Goal: Find specific page/section: Find specific page/section

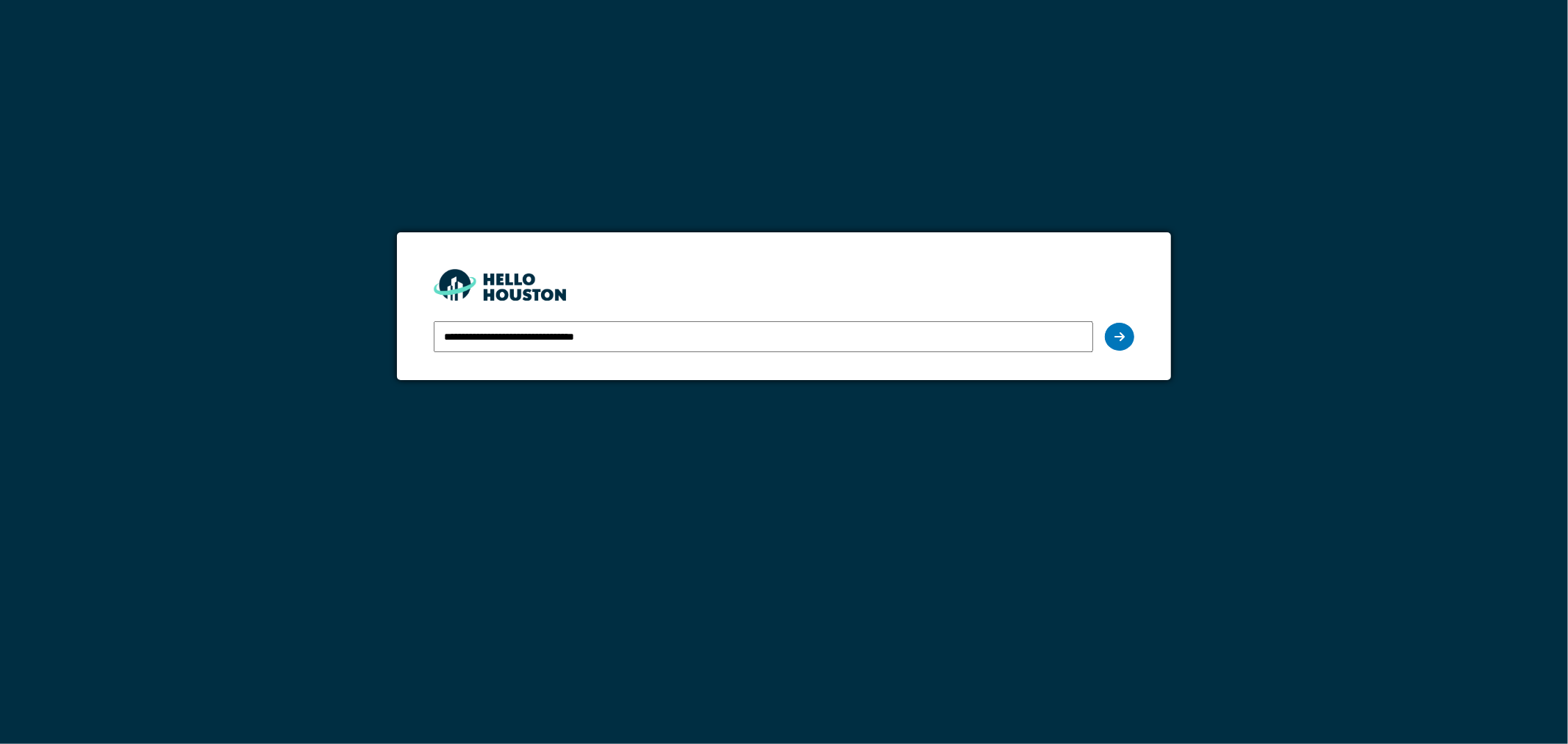
click at [1127, 336] on div at bounding box center [1119, 336] width 29 height 28
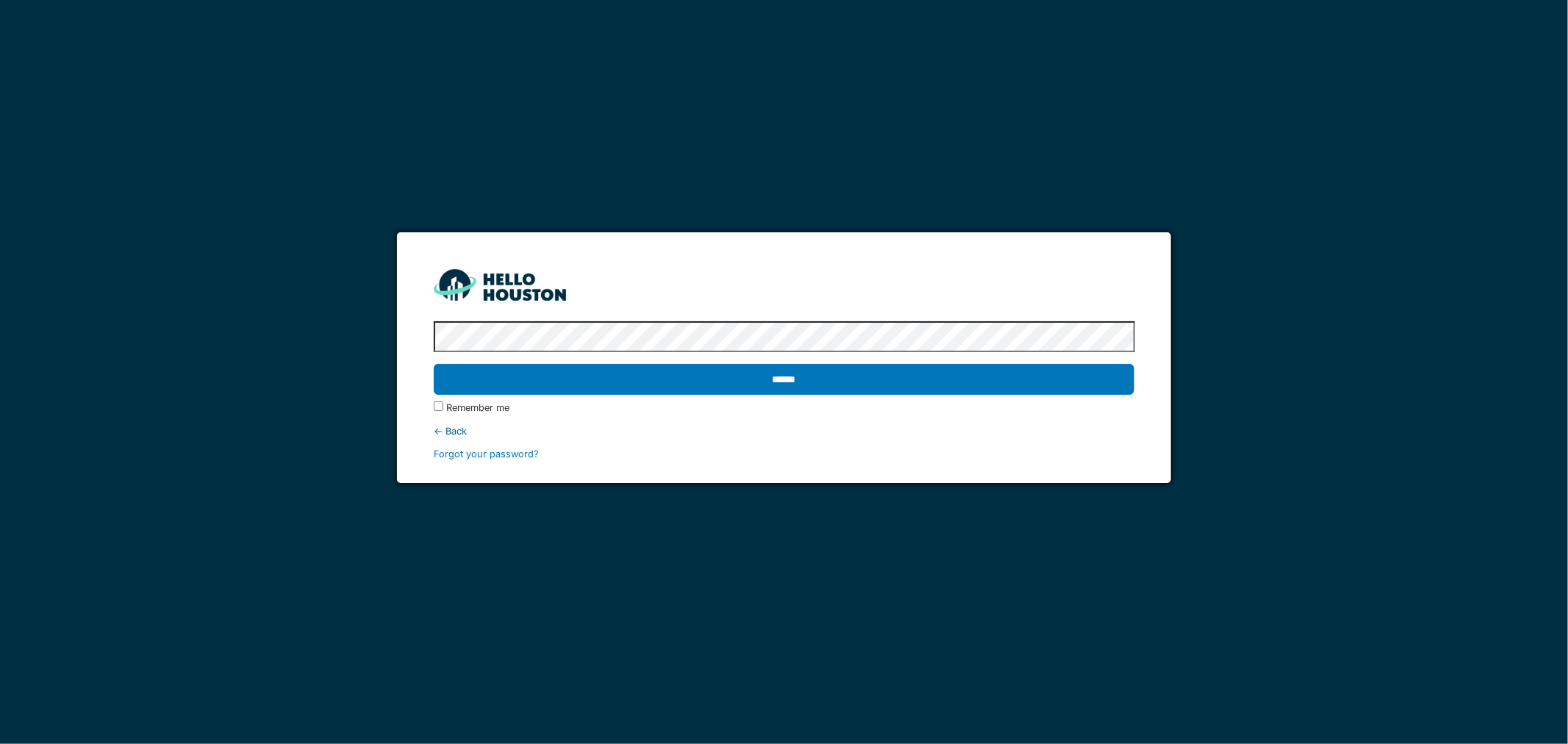
click at [583, 380] on input "******" at bounding box center [784, 379] width 701 height 31
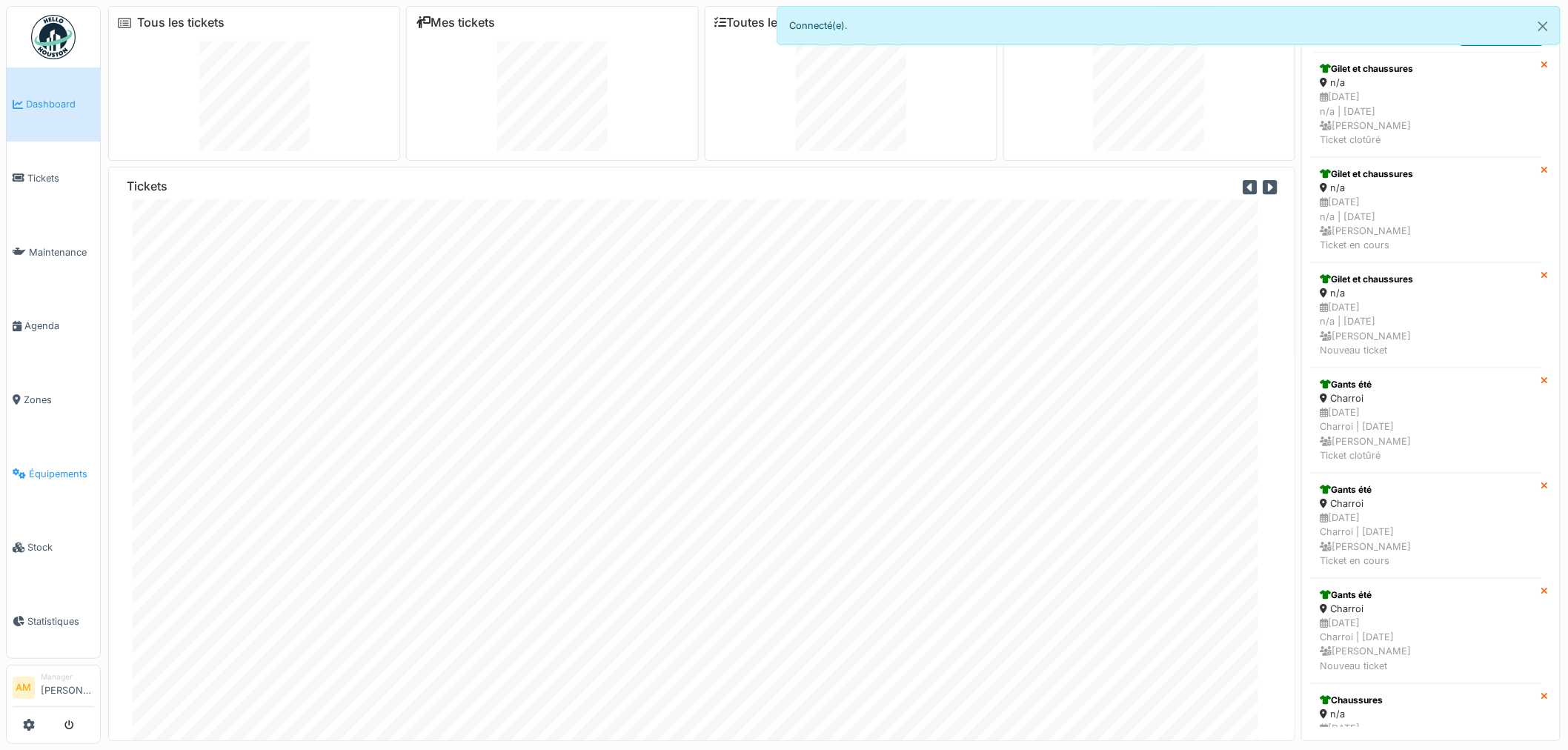
click at [53, 467] on span "Équipements" at bounding box center [61, 474] width 65 height 14
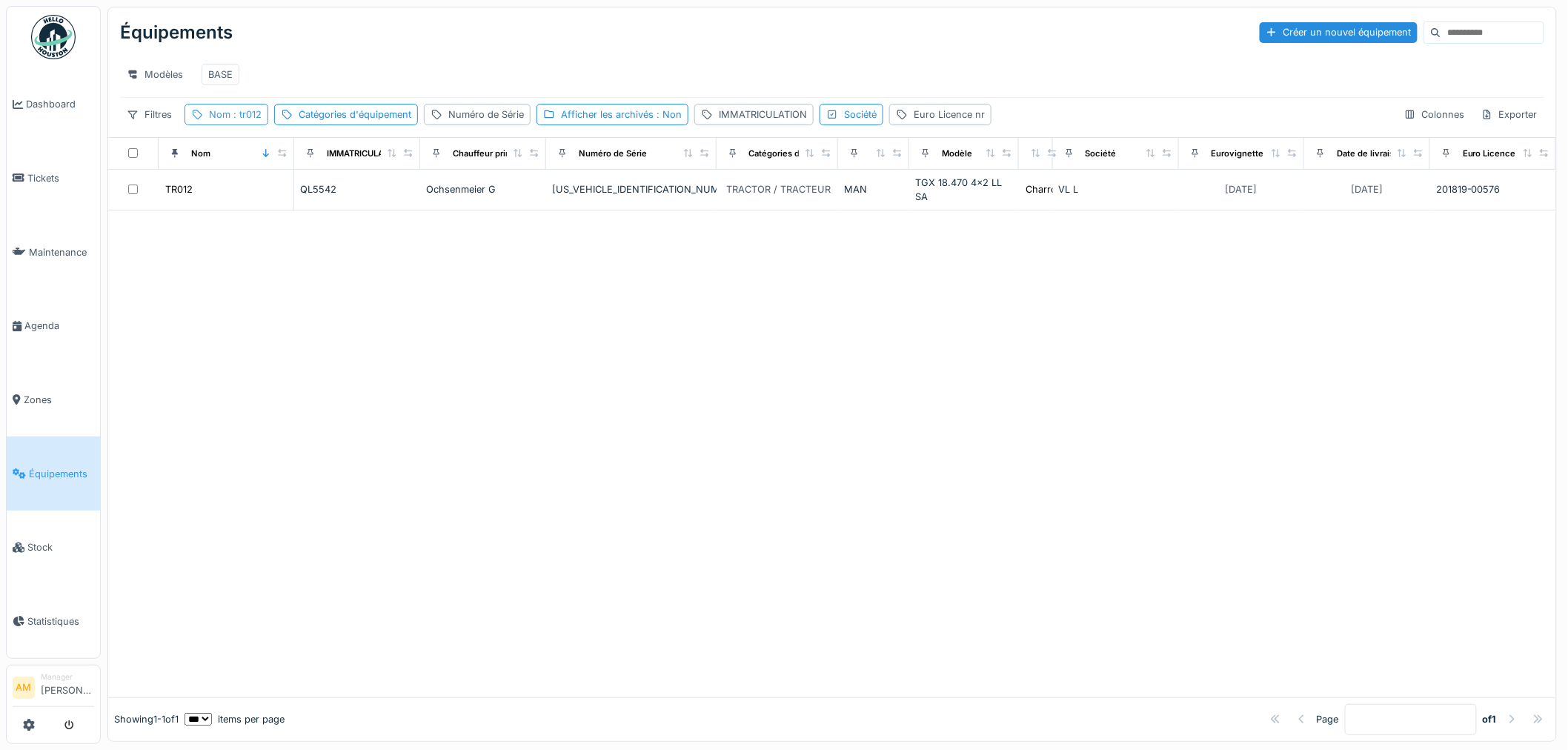
click at [216, 121] on div "Nom : tr012" at bounding box center [235, 114] width 53 height 14
drag, startPoint x: 228, startPoint y: 202, endPoint x: 240, endPoint y: 200, distance: 12.2
click at [231, 202] on input "*****" at bounding box center [265, 199] width 148 height 31
drag, startPoint x: 231, startPoint y: 199, endPoint x: 0, endPoint y: 273, distance: 242.6
click at [0, 234] on body "Dashboard Tickets Maintenance Agenda Zones Équipements Stock Statistiques AM Ma…" at bounding box center [784, 375] width 1568 height 750
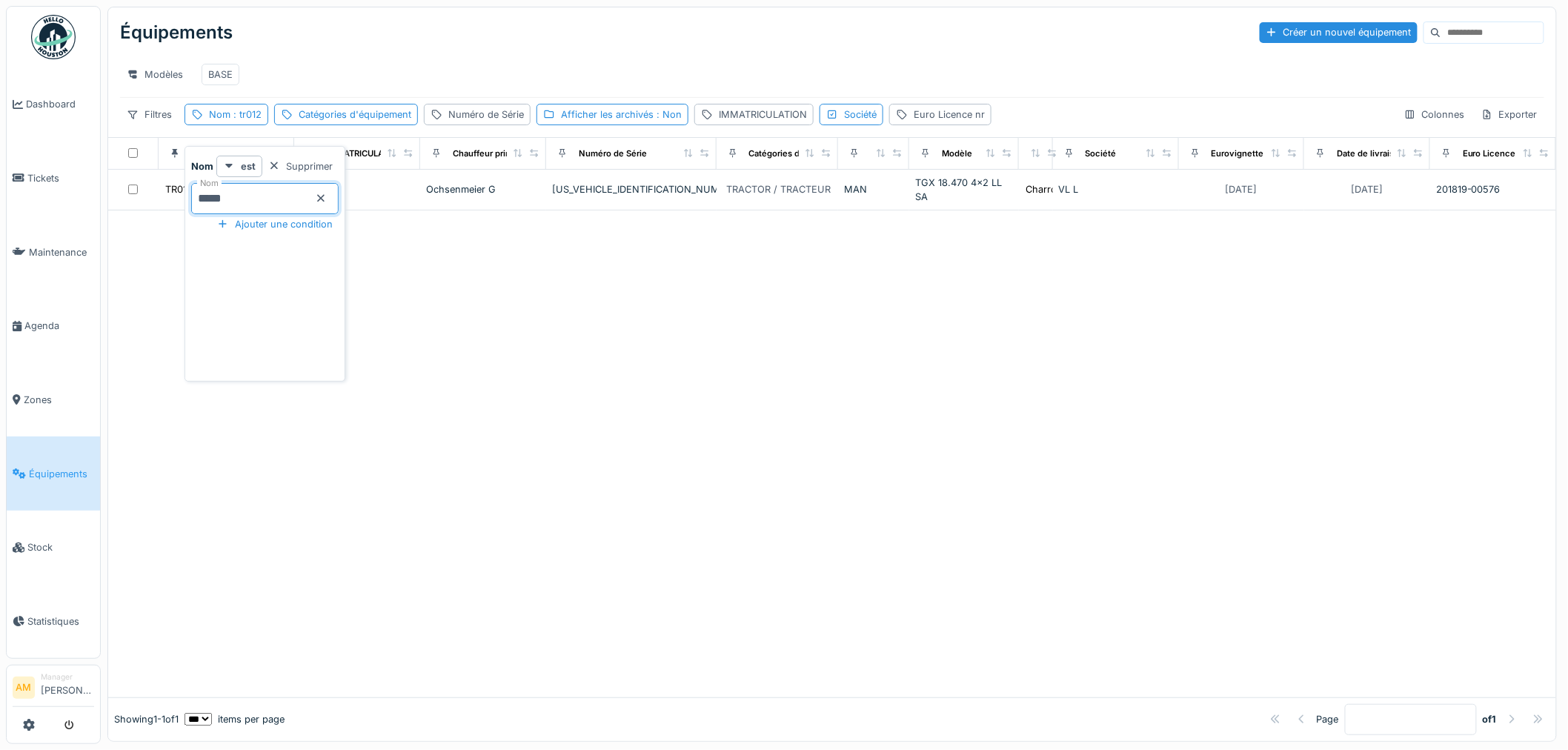
type input "*****"
drag, startPoint x: 527, startPoint y: 412, endPoint x: 429, endPoint y: 428, distance: 99.3
click at [520, 415] on div at bounding box center [832, 448] width 1447 height 496
click at [717, 362] on div at bounding box center [832, 448] width 1447 height 496
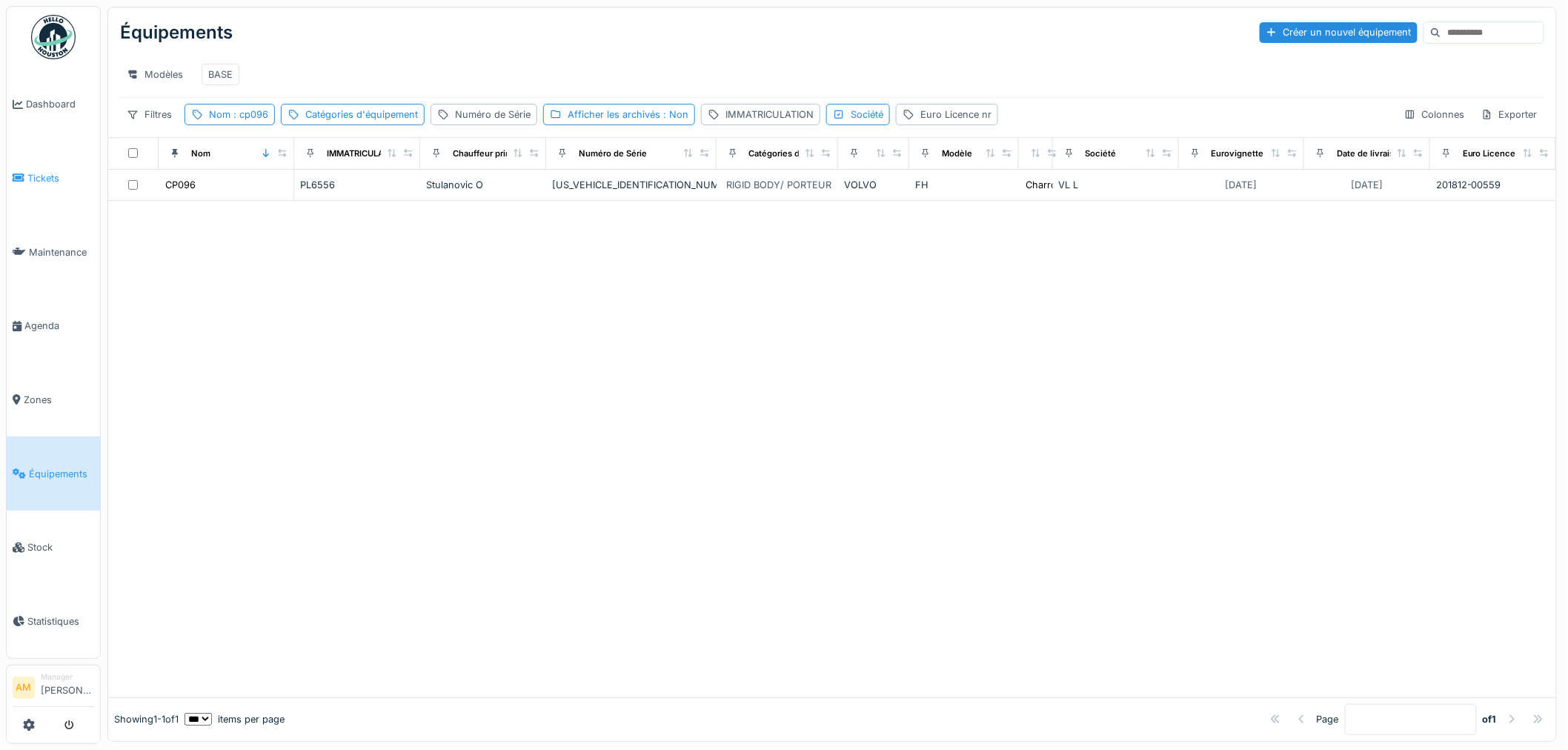
click at [33, 175] on span "Tickets" at bounding box center [61, 178] width 67 height 14
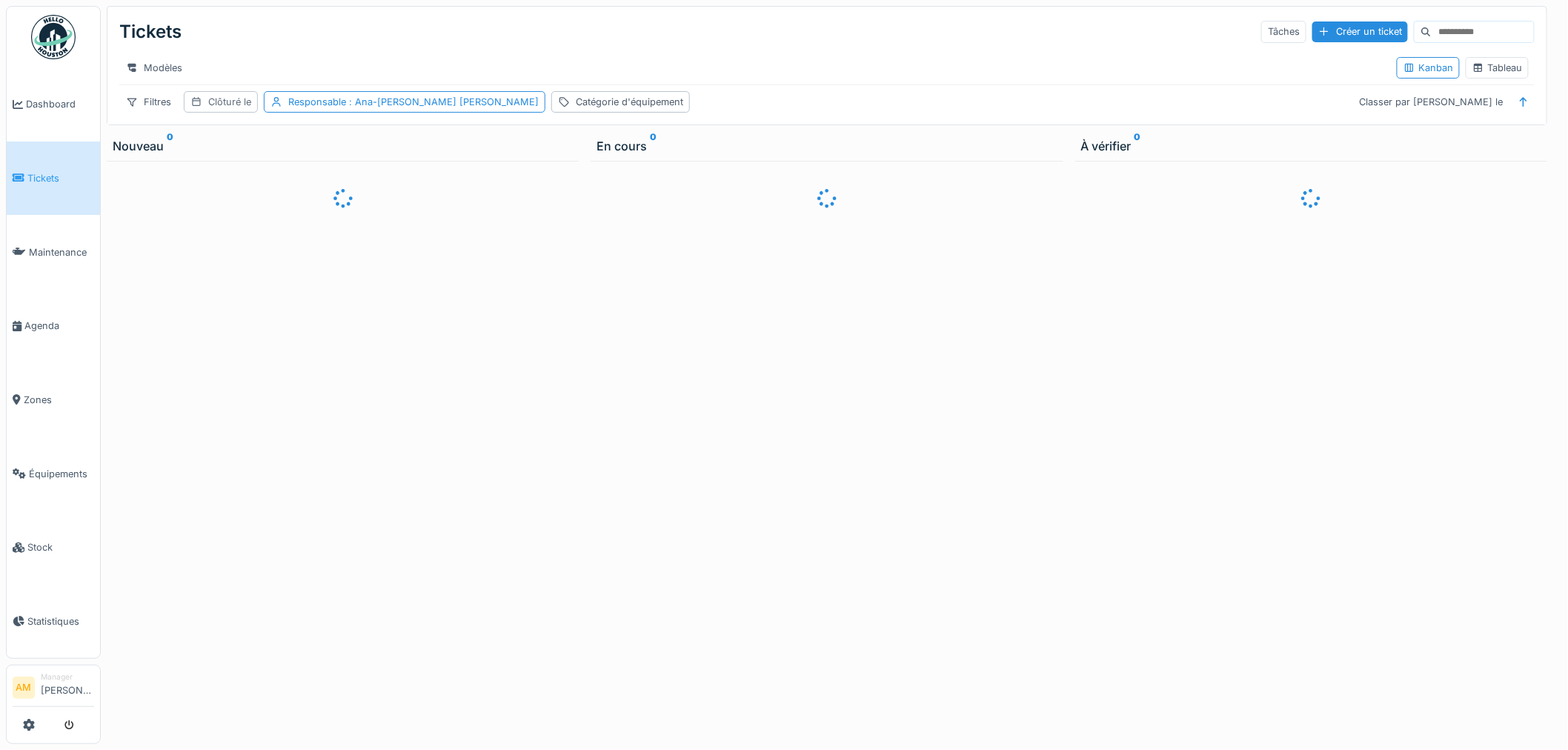
click at [225, 109] on div "Clôturé le" at bounding box center [229, 101] width 43 height 14
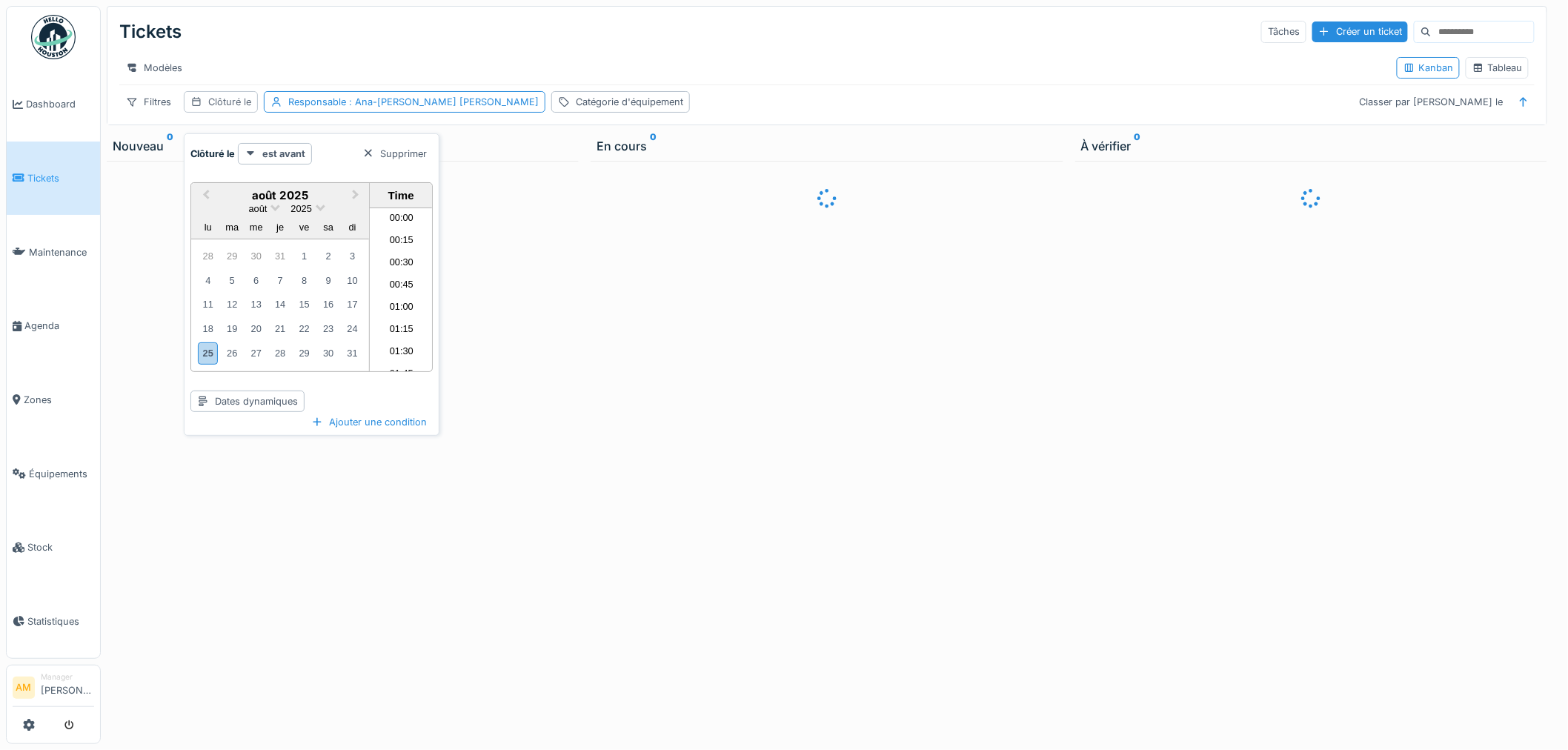
scroll to position [1153, 0]
click at [157, 112] on div "Filtres" at bounding box center [148, 102] width 59 height 21
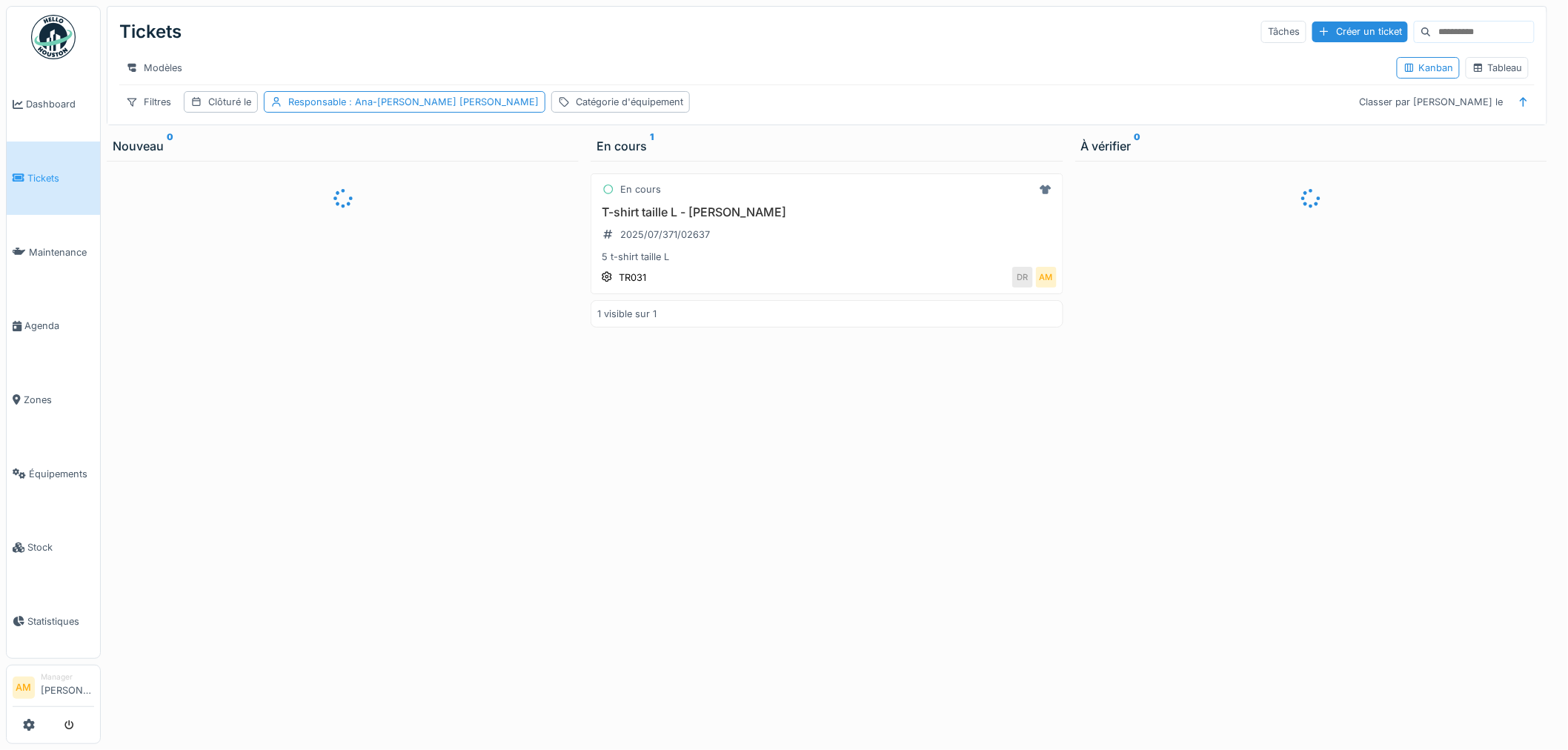
click at [464, 234] on div at bounding box center [342, 452] width 472 height 583
click at [400, 60] on div "Modèles" at bounding box center [751, 68] width 1266 height 21
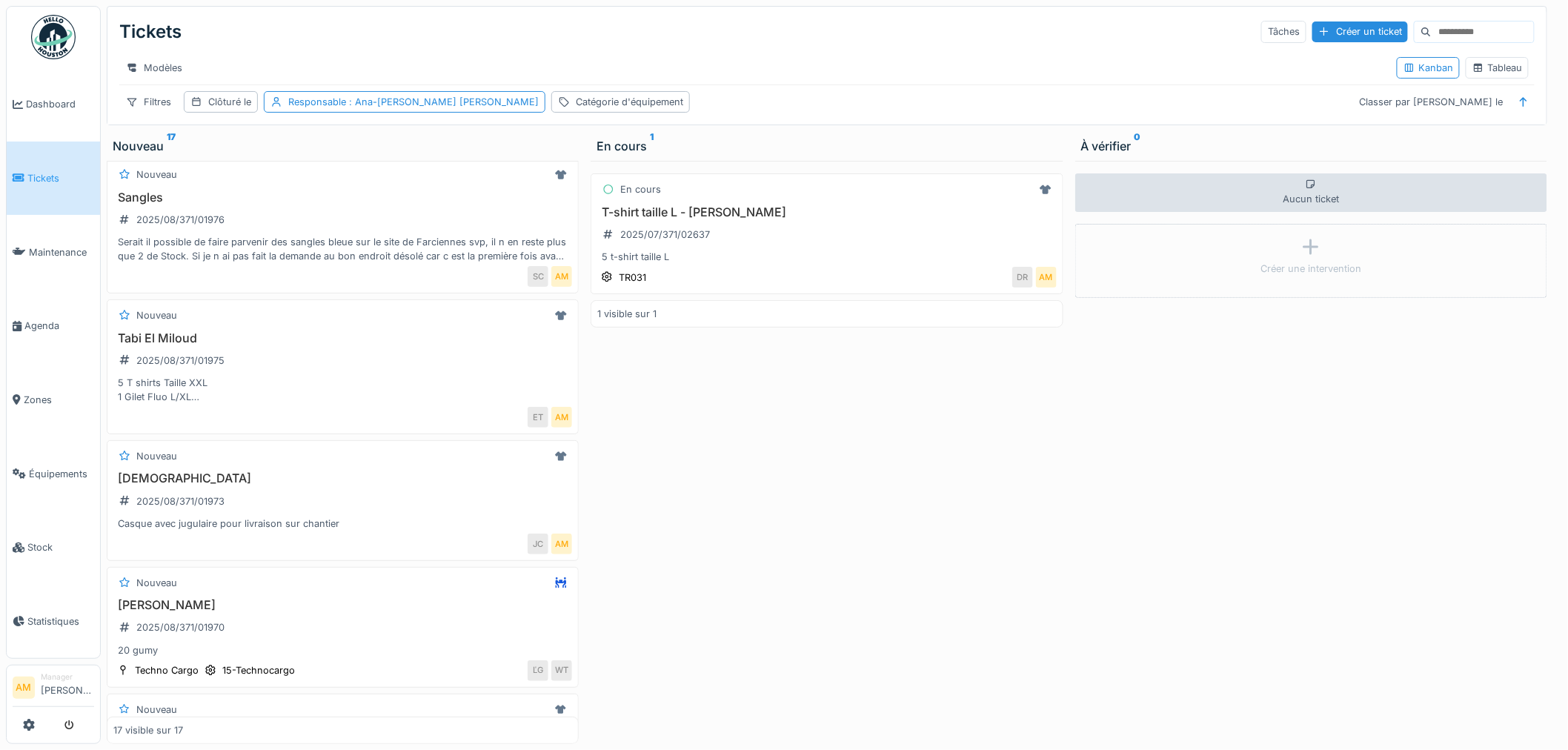
scroll to position [0, 0]
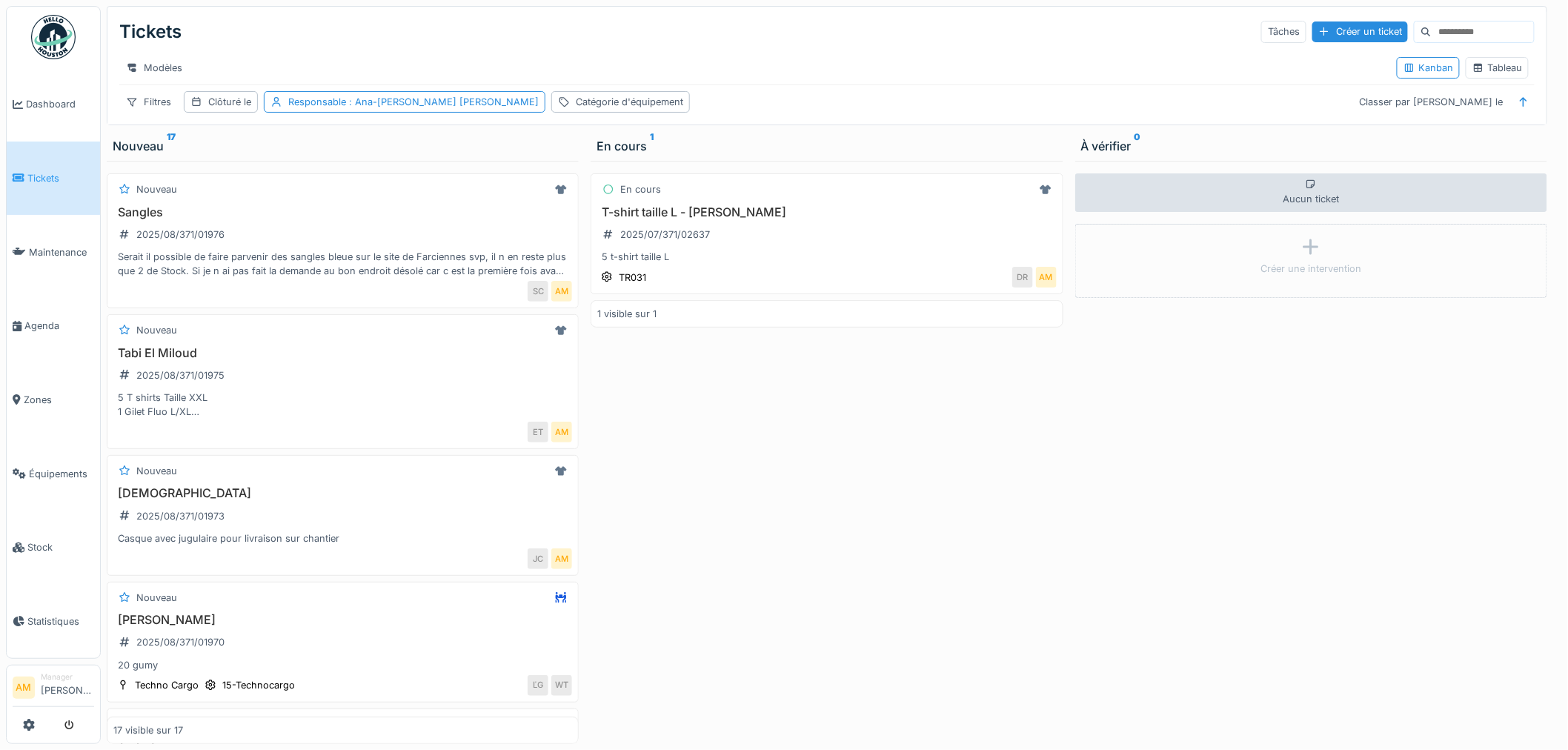
click at [1036, 563] on div "En cours T-shirt taille L - David Roomans 2025/07/371/02637 5 t-shirt taille L …" at bounding box center [826, 452] width 472 height 583
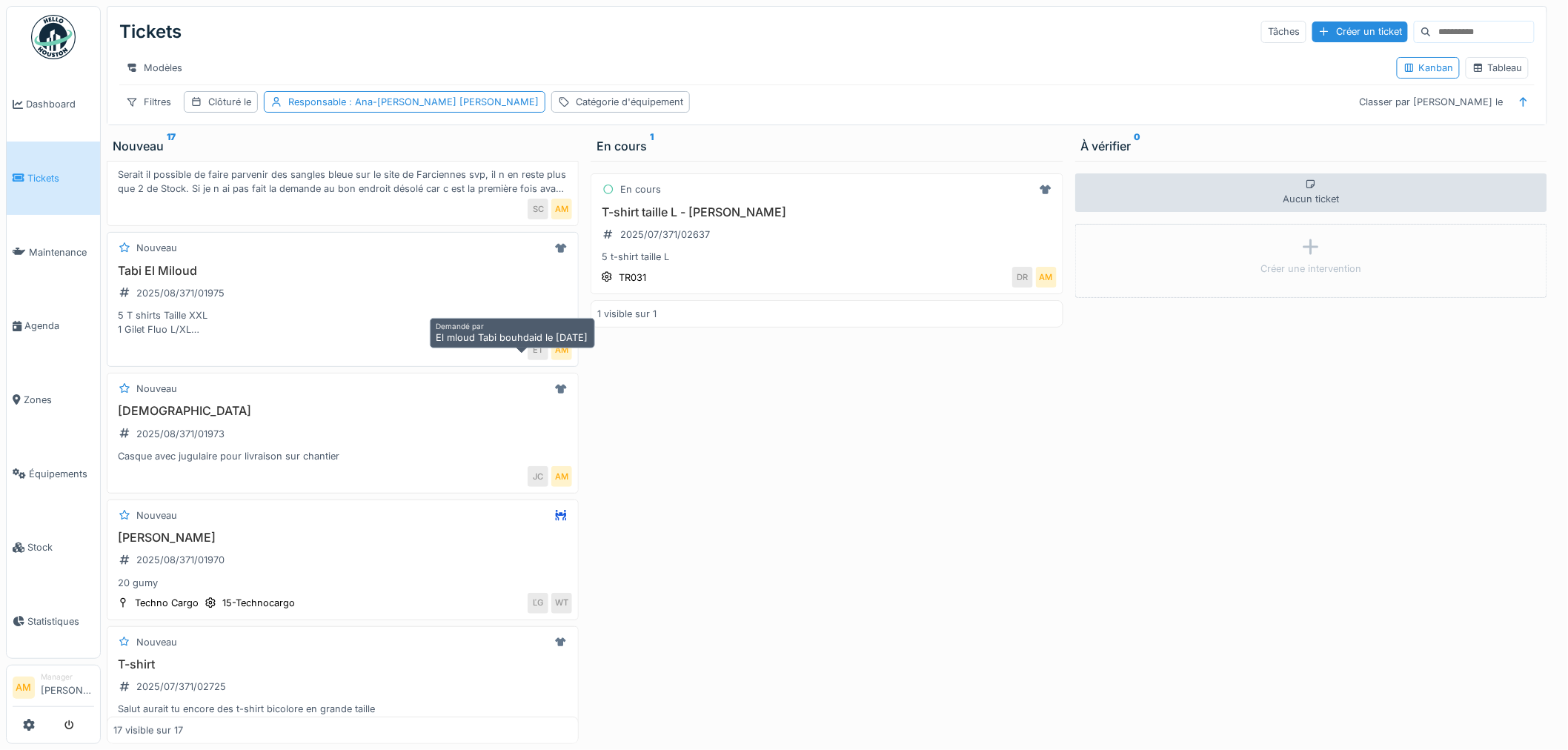
click at [527, 348] on div "ET" at bounding box center [537, 349] width 20 height 20
click at [160, 309] on div "5 T shirts Taille XXL 1 Gilet Fluo L/XL 1 chaussures de travail pointure 43" at bounding box center [342, 322] width 459 height 29
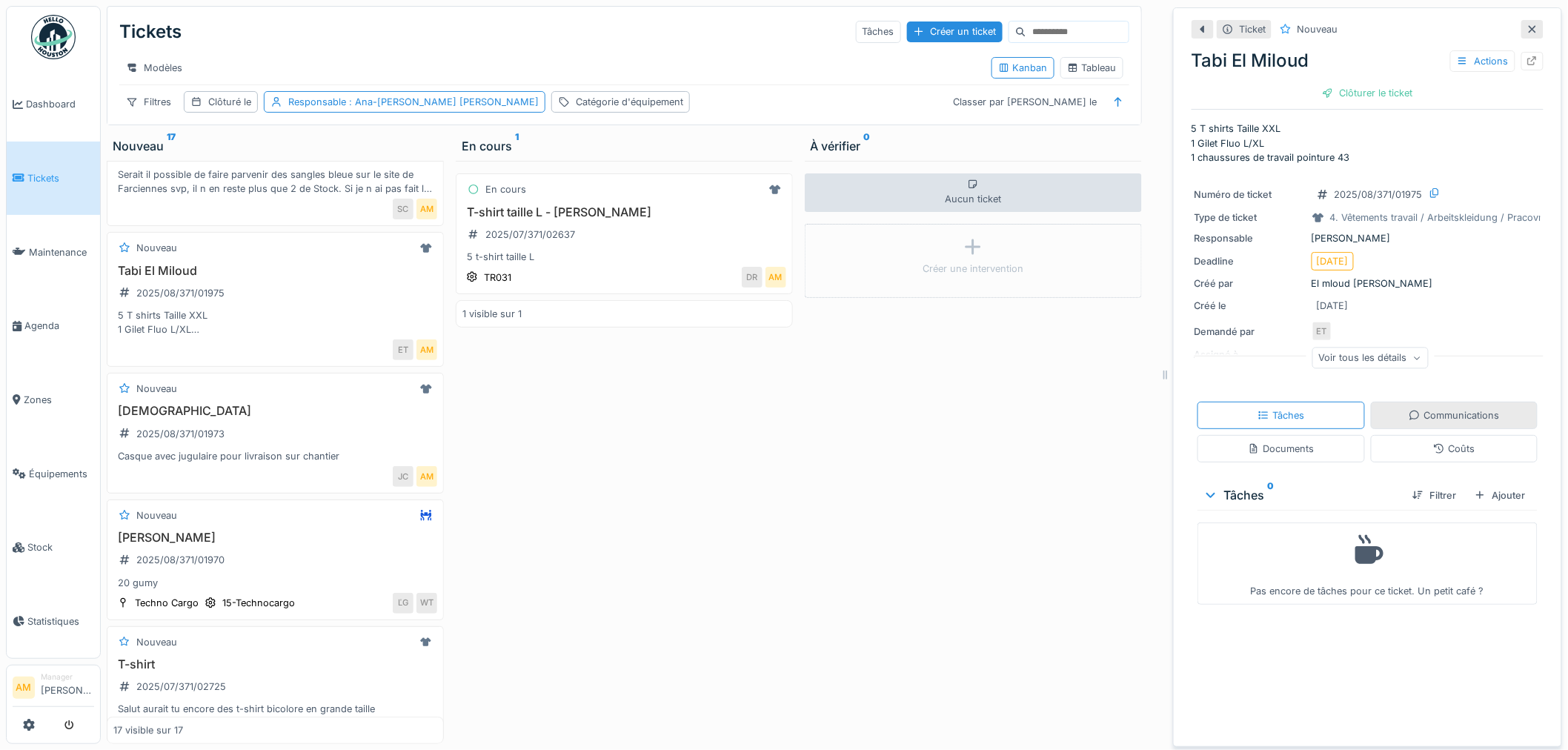
click at [1434, 408] on div "Communications" at bounding box center [1453, 415] width 90 height 14
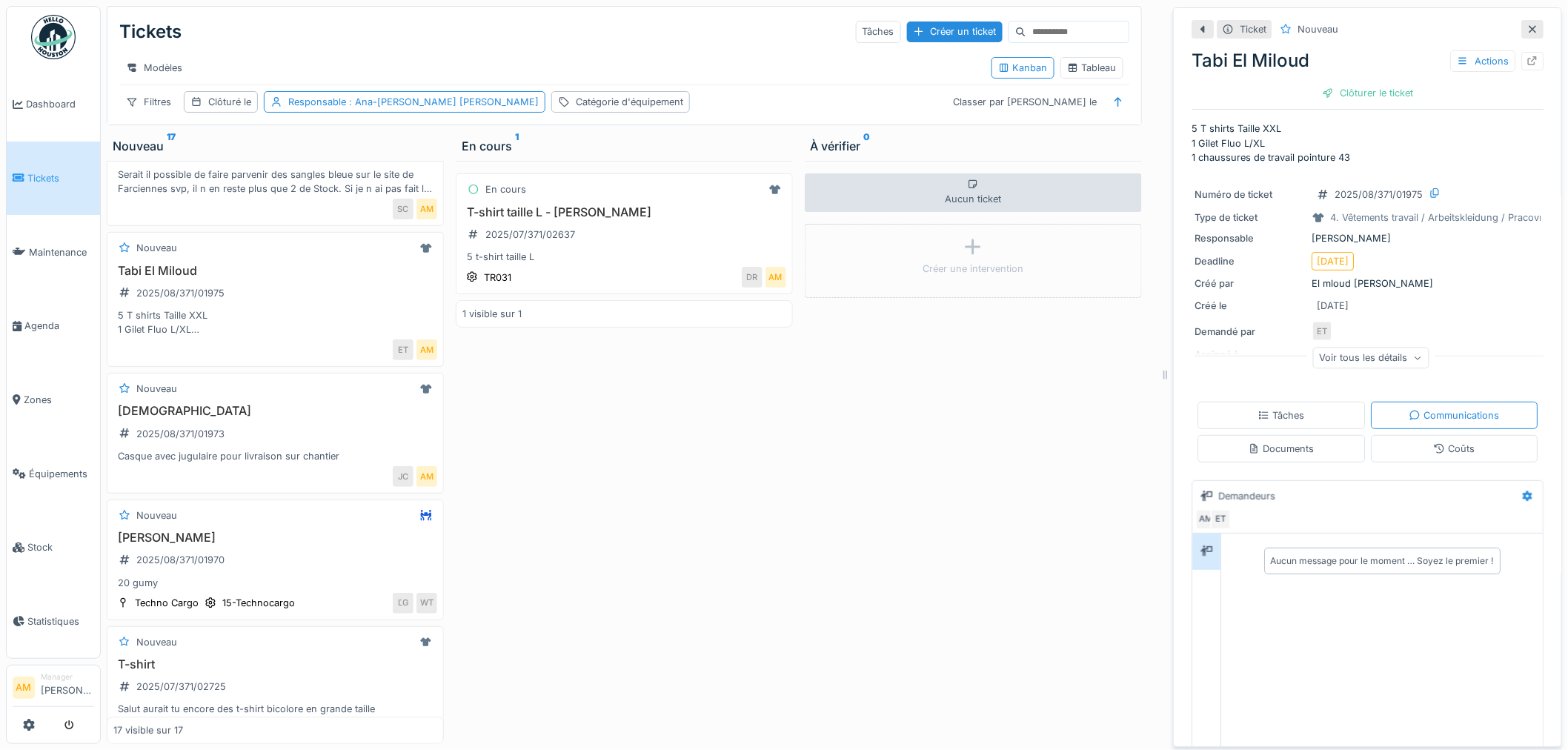
click at [1249, 678] on div "Aucun message pour le moment … Soyez le premier !" at bounding box center [1381, 670] width 322 height 273
click at [1365, 356] on div "Voir tous les détails" at bounding box center [1370, 357] width 117 height 21
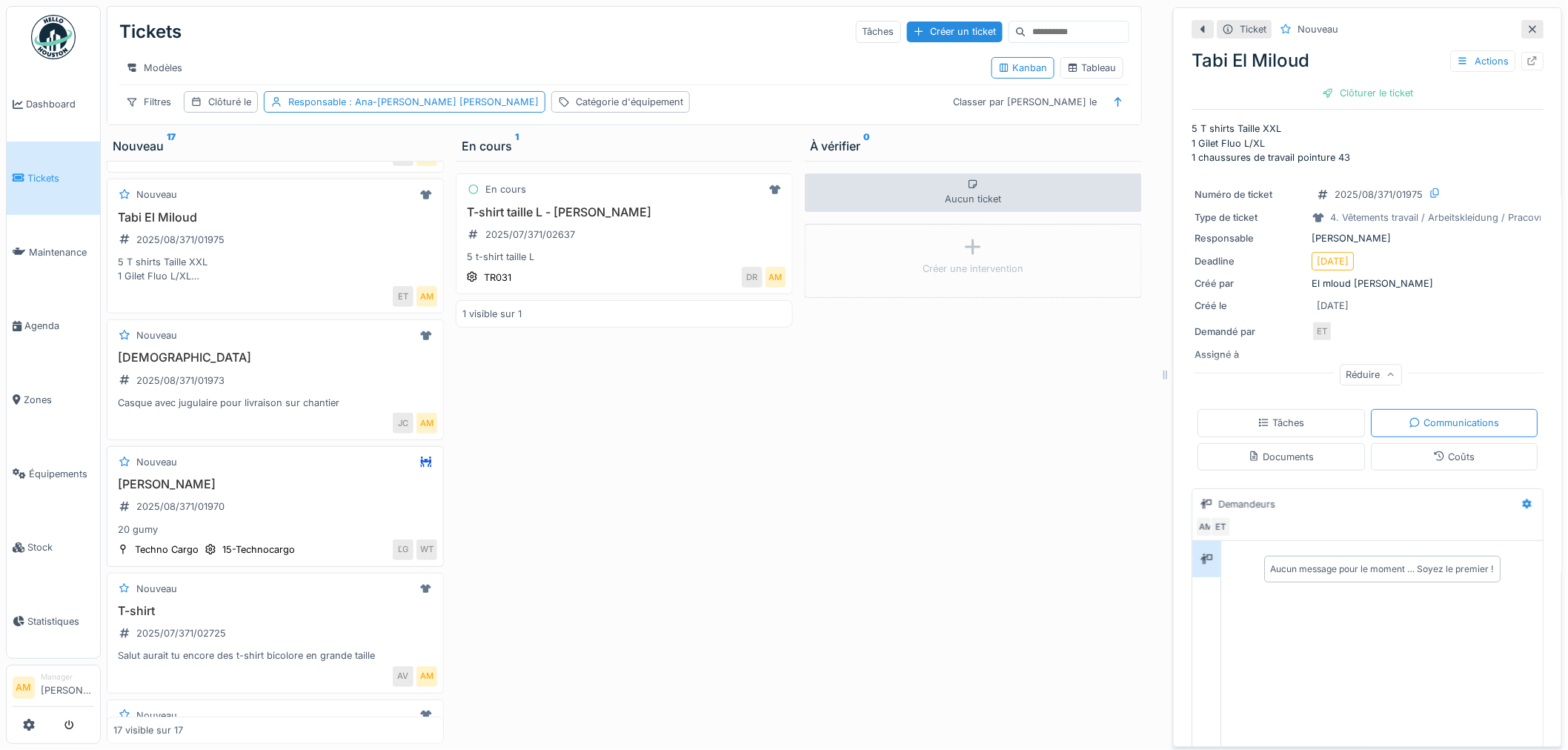
scroll to position [165, 0]
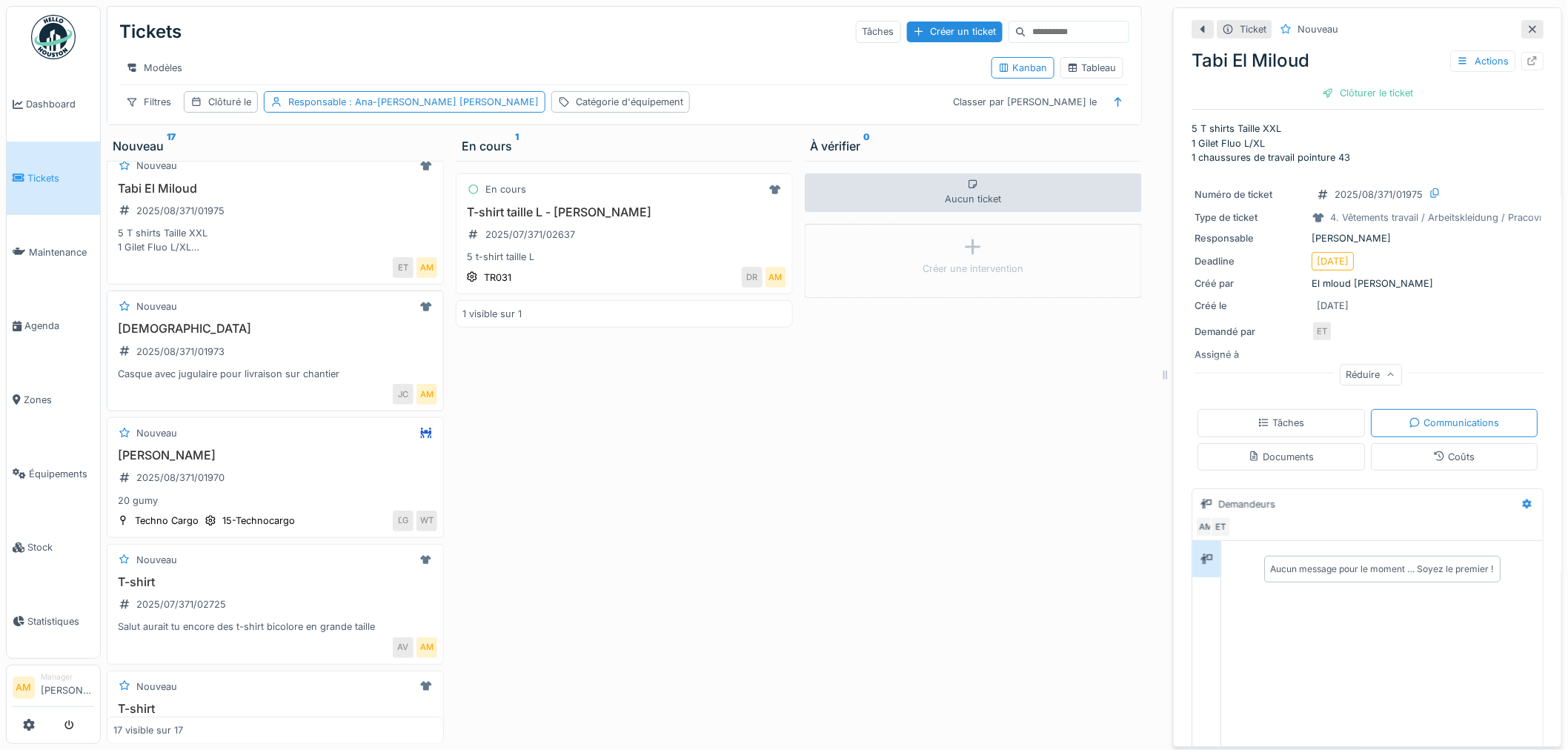
click at [243, 402] on div "JC AM" at bounding box center [280, 394] width 314 height 20
click at [485, 51] on div "Modèles Kanban Tableau" at bounding box center [623, 68] width 1010 height 33
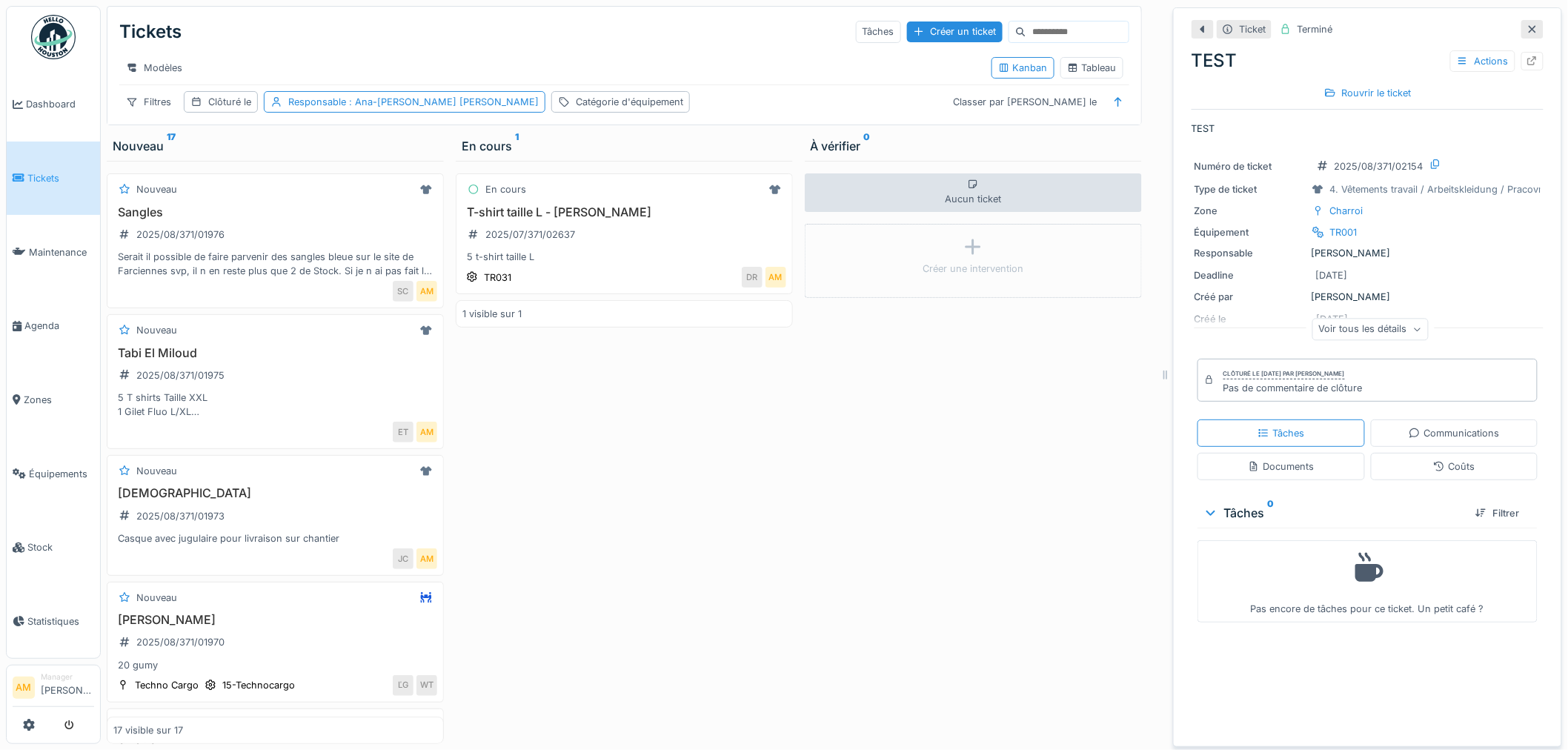
click at [1372, 329] on div "Voir tous les détails" at bounding box center [1370, 329] width 117 height 21
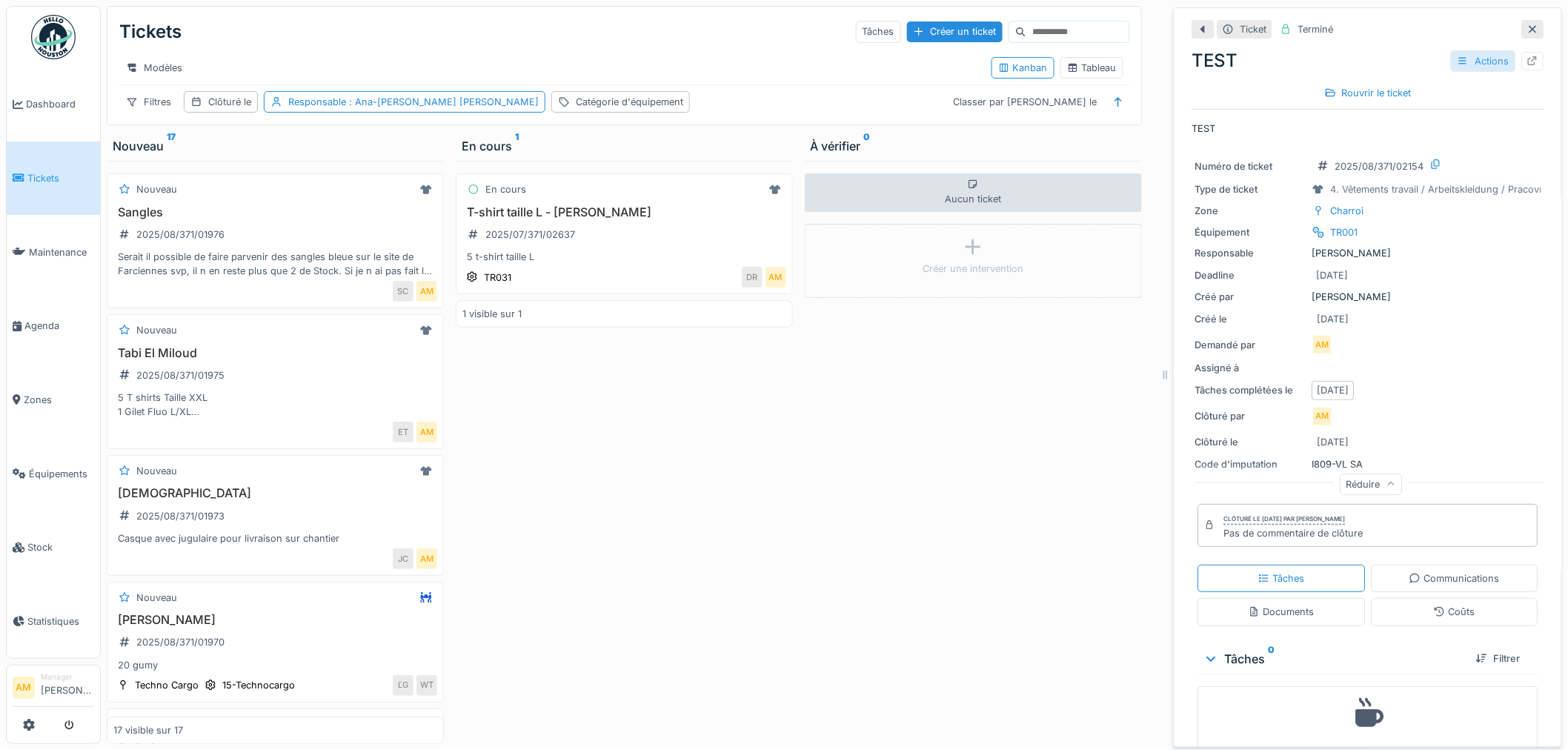
click at [1460, 64] on div "Actions" at bounding box center [1482, 61] width 65 height 21
click at [1521, 57] on div at bounding box center [1531, 61] width 22 height 19
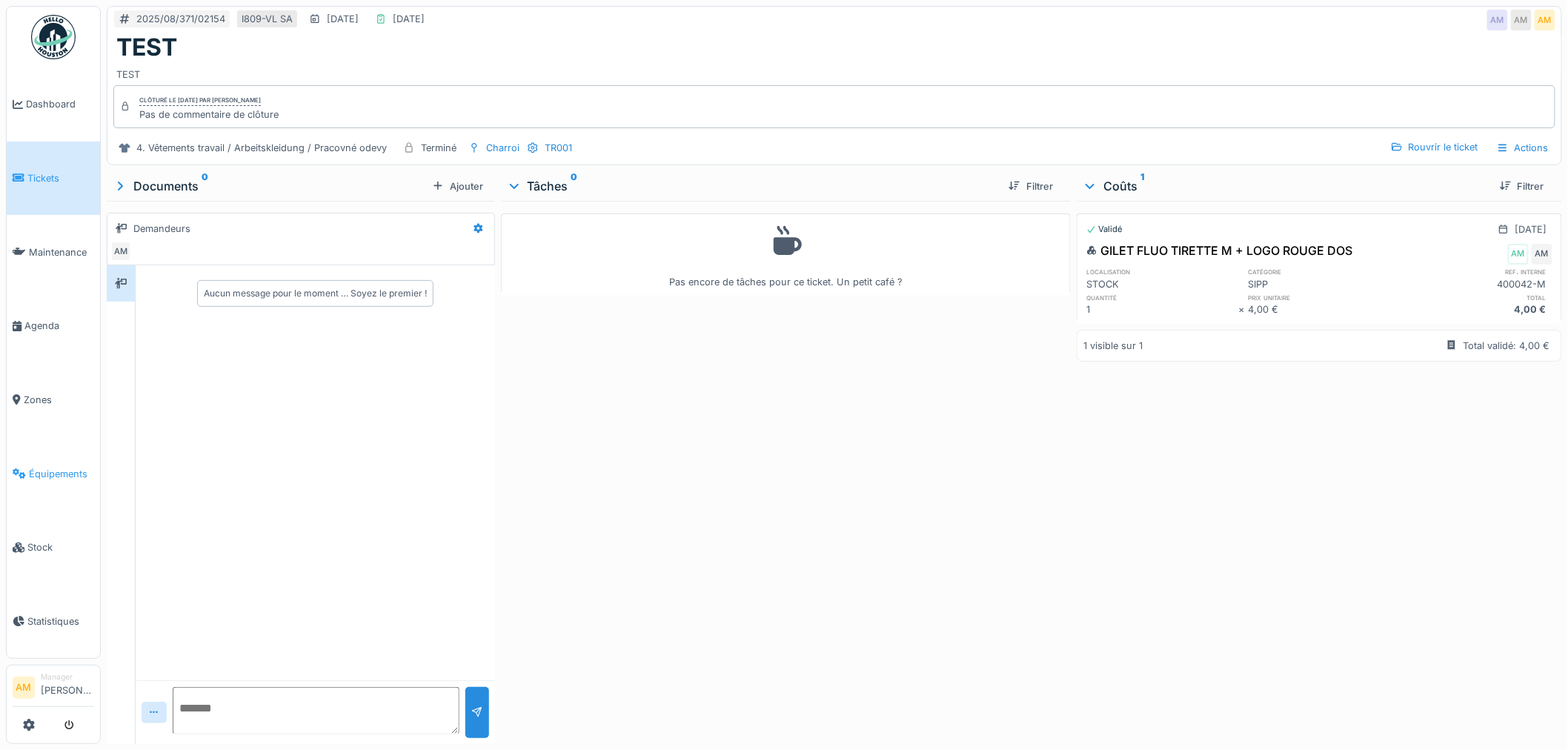
click at [64, 467] on span "Équipements" at bounding box center [61, 474] width 65 height 14
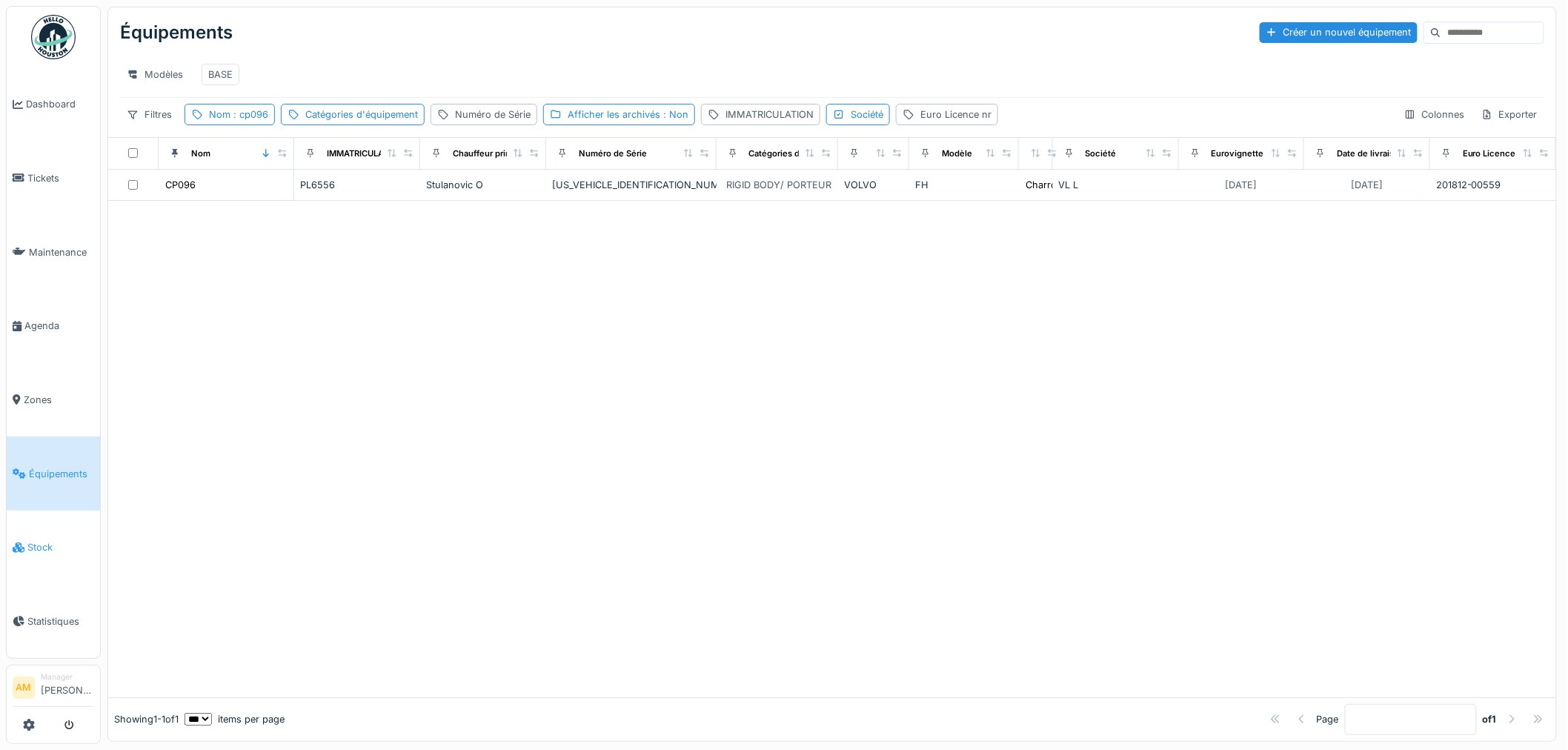
click at [49, 540] on span "Stock" at bounding box center [61, 547] width 67 height 14
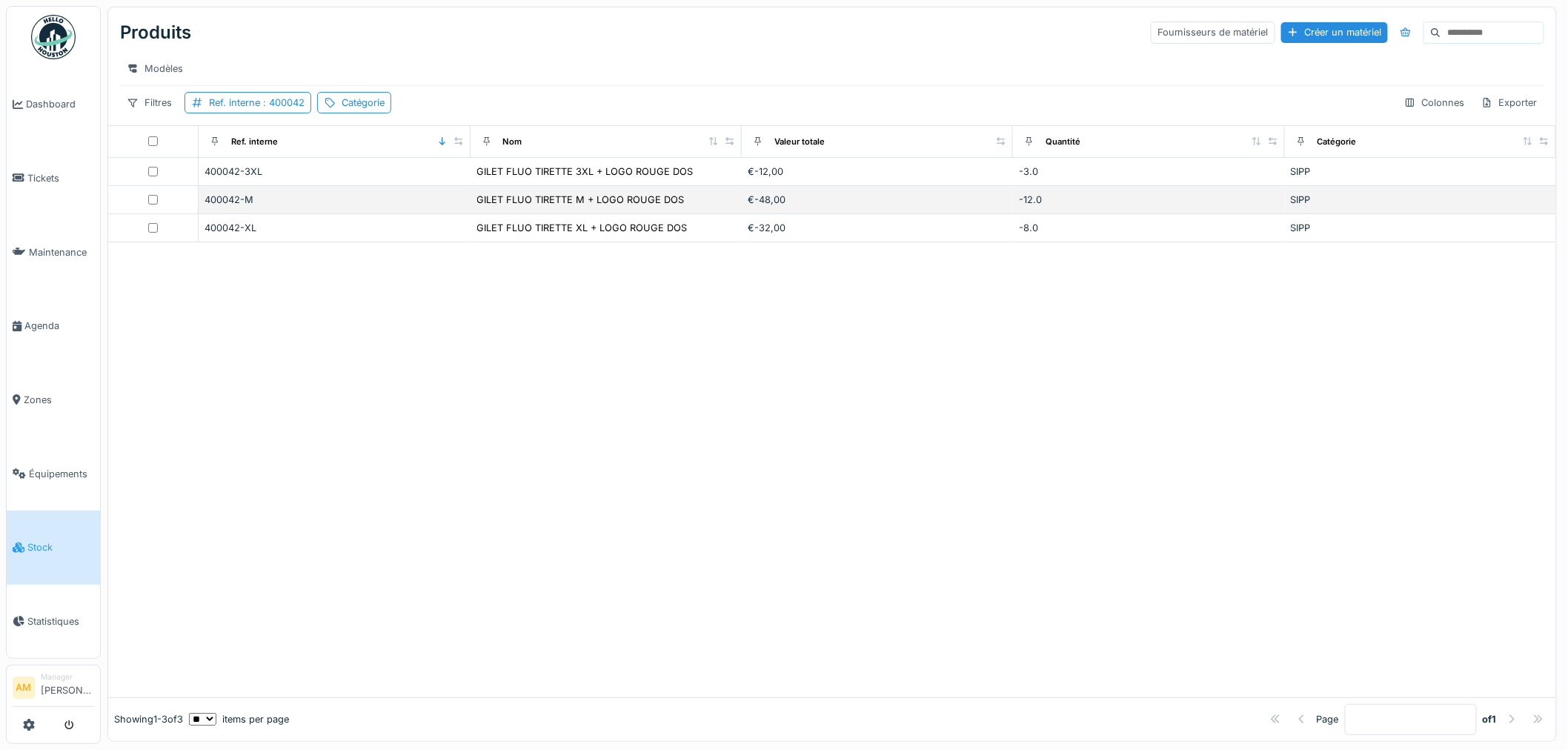
click at [228, 205] on div "400042-M" at bounding box center [334, 199] width 259 height 14
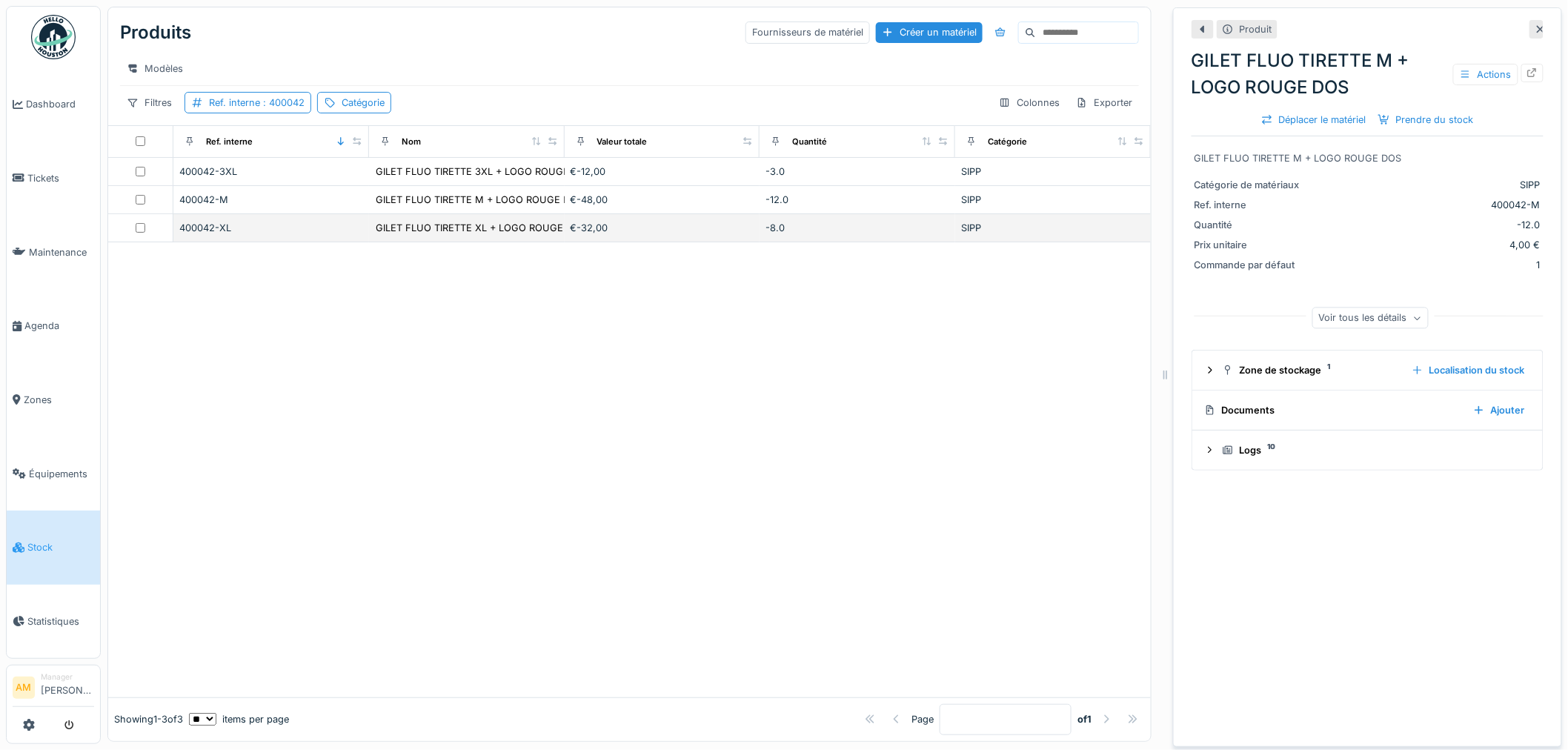
drag, startPoint x: 227, startPoint y: 238, endPoint x: 218, endPoint y: 240, distance: 9.2
click at [222, 235] on div "400042-XL" at bounding box center [271, 227] width 183 height 14
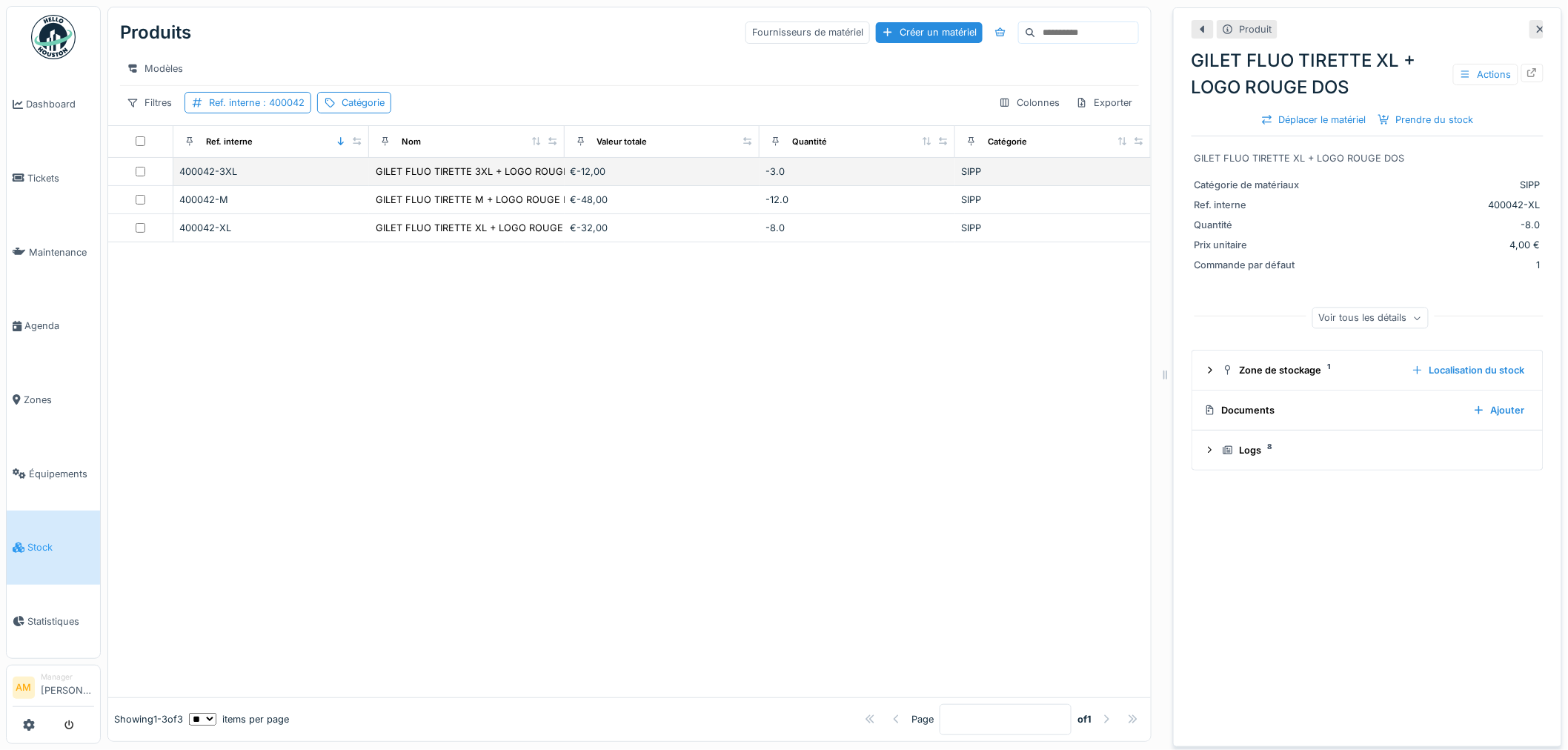
click at [196, 175] on td "400042-3XL" at bounding box center [271, 172] width 196 height 29
click at [371, 556] on div at bounding box center [629, 470] width 1042 height 455
